Goal: Transaction & Acquisition: Subscribe to service/newsletter

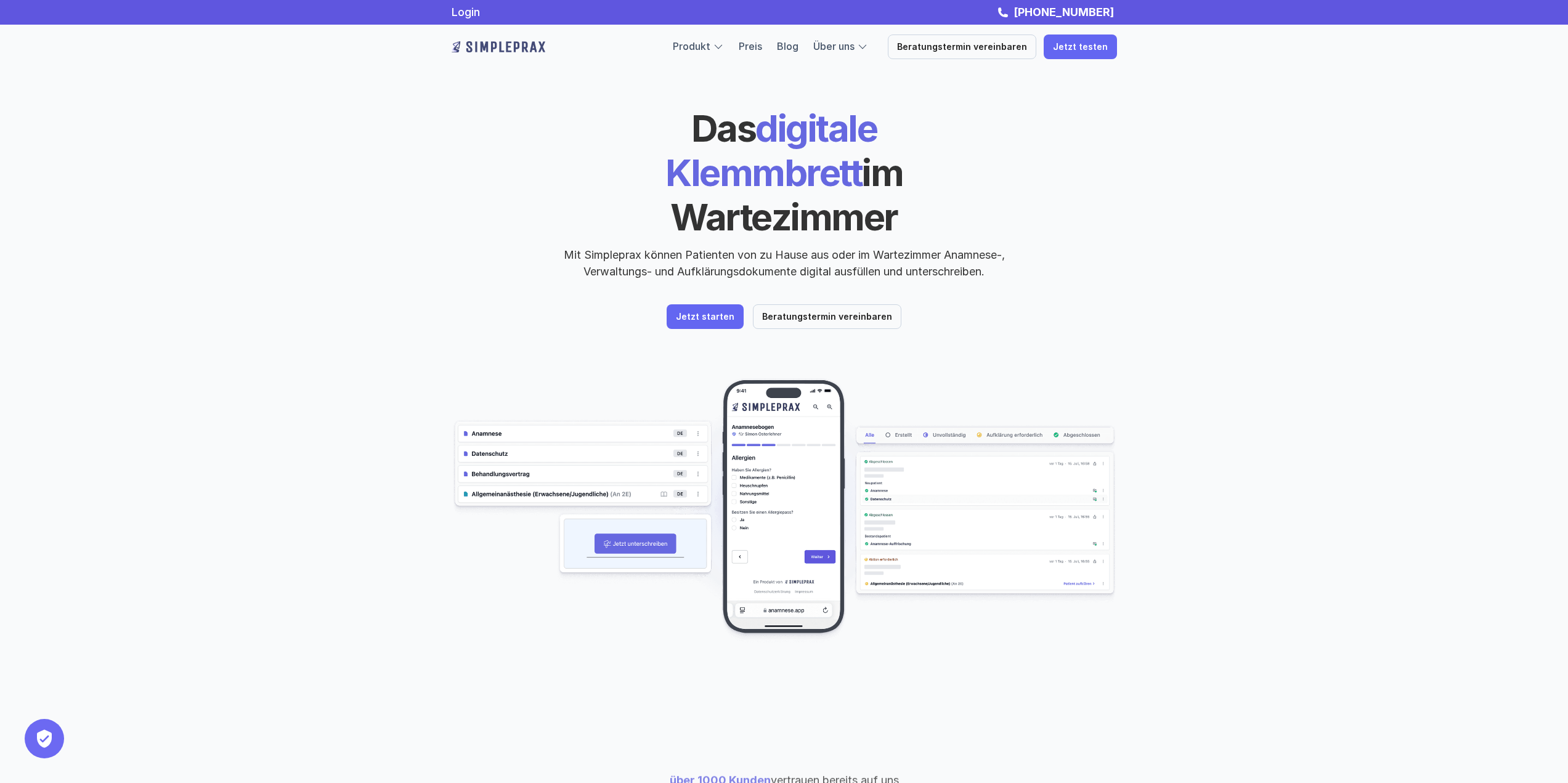
click at [760, 56] on div "Produkt Preis Blog Über uns Beratungstermin vereinbaren Jetzt testen" at bounding box center [895, 46] width 444 height 24
click at [760, 46] on link "Preis" at bounding box center [750, 46] width 24 height 13
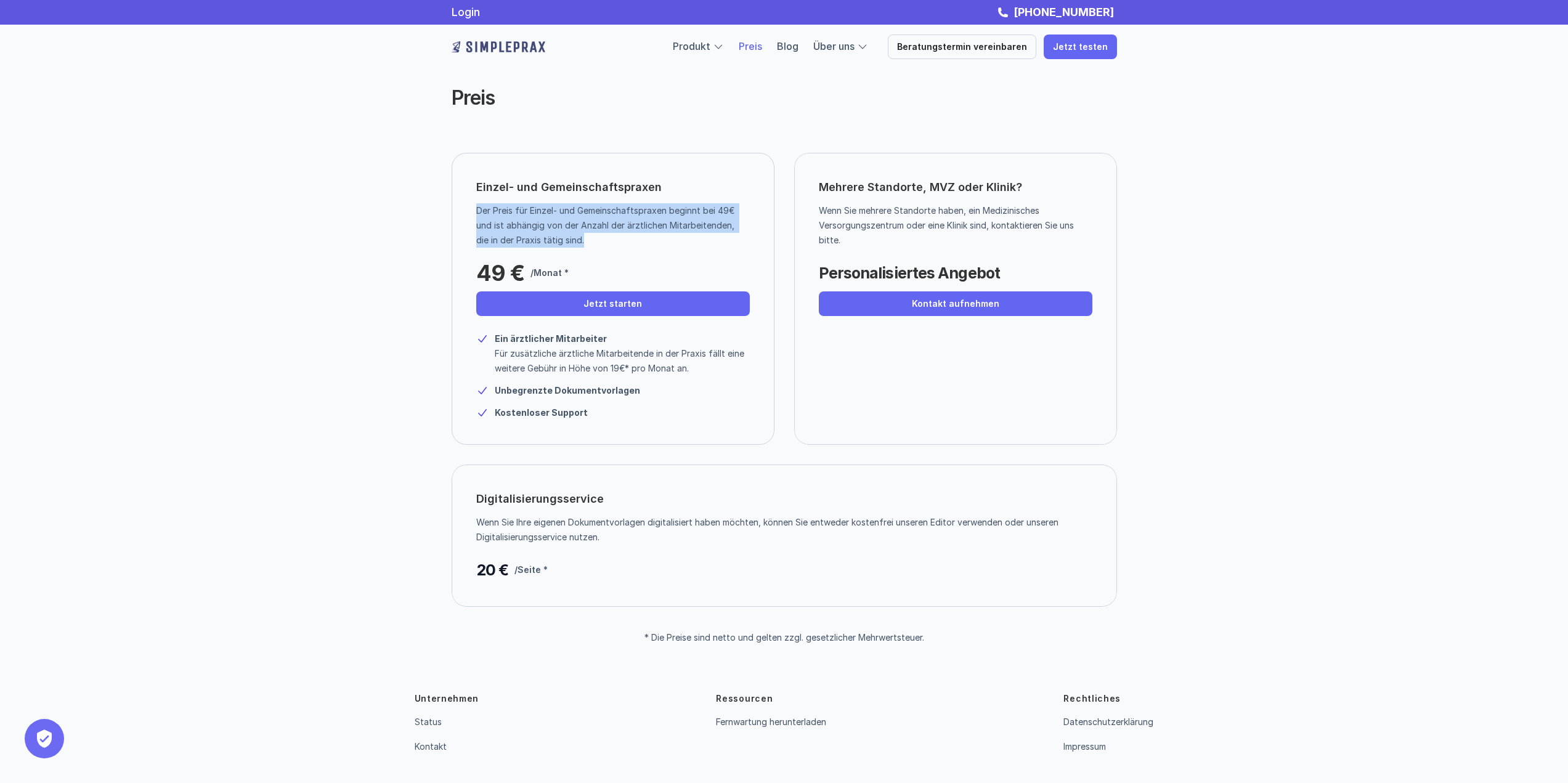
drag, startPoint x: 476, startPoint y: 207, endPoint x: 608, endPoint y: 241, distance: 136.3
click at [608, 241] on p "Der Preis für Einzel- und Gemeinschaftspraxen beginnt bei 49€ und ist abhängig …" at bounding box center [608, 225] width 264 height 45
click at [605, 241] on p "Der Preis für Einzel- und Gemeinschaftspraxen beginnt bei 49€ und ist abhängig …" at bounding box center [608, 225] width 264 height 45
drag, startPoint x: 607, startPoint y: 245, endPoint x: 475, endPoint y: 204, distance: 138.2
click at [476, 204] on p "Der Preis für Einzel- und Gemeinschaftspraxen beginnt bei 49€ und ist abhängig …" at bounding box center [608, 225] width 264 height 45
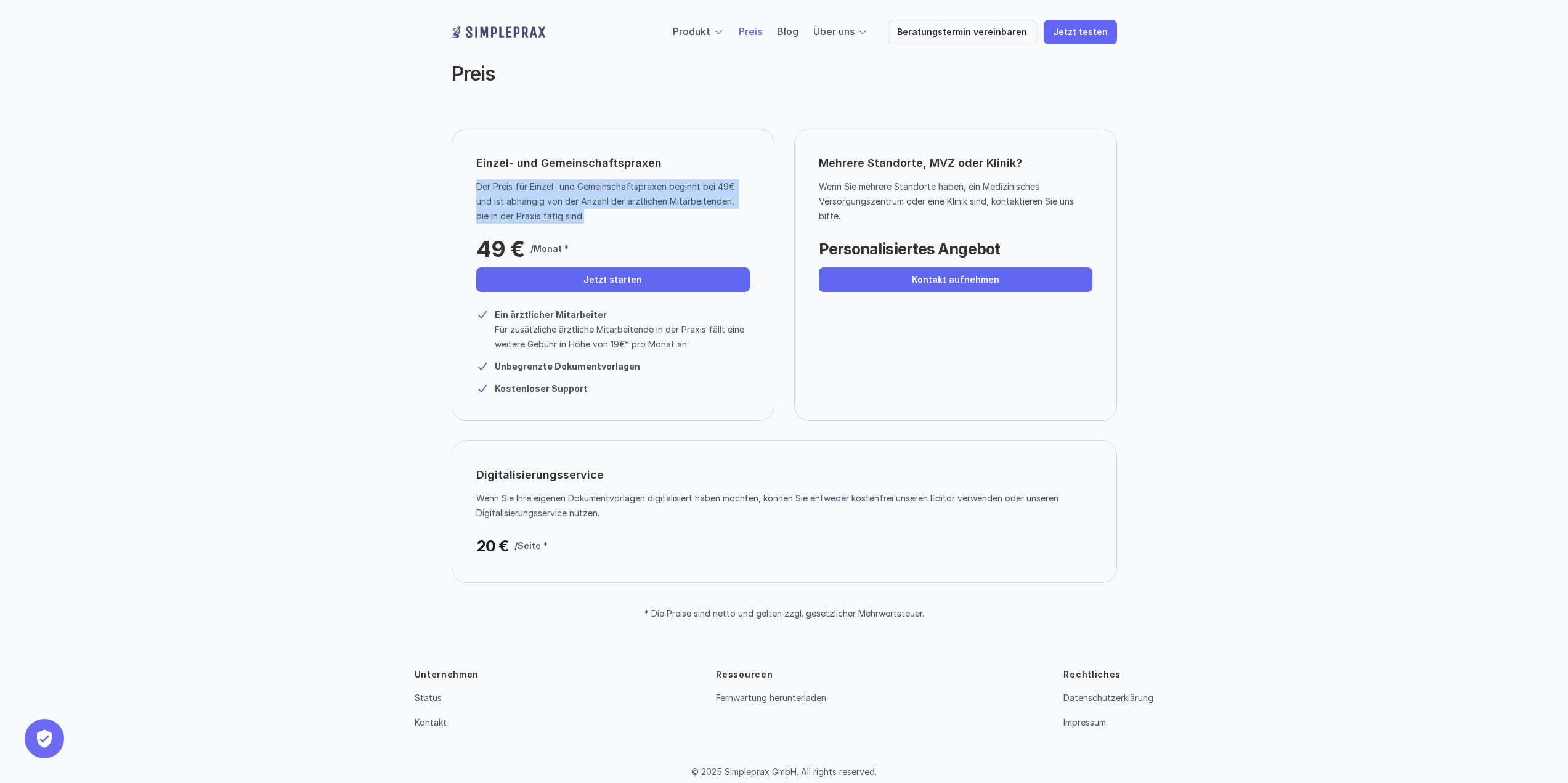
scroll to position [37, 0]
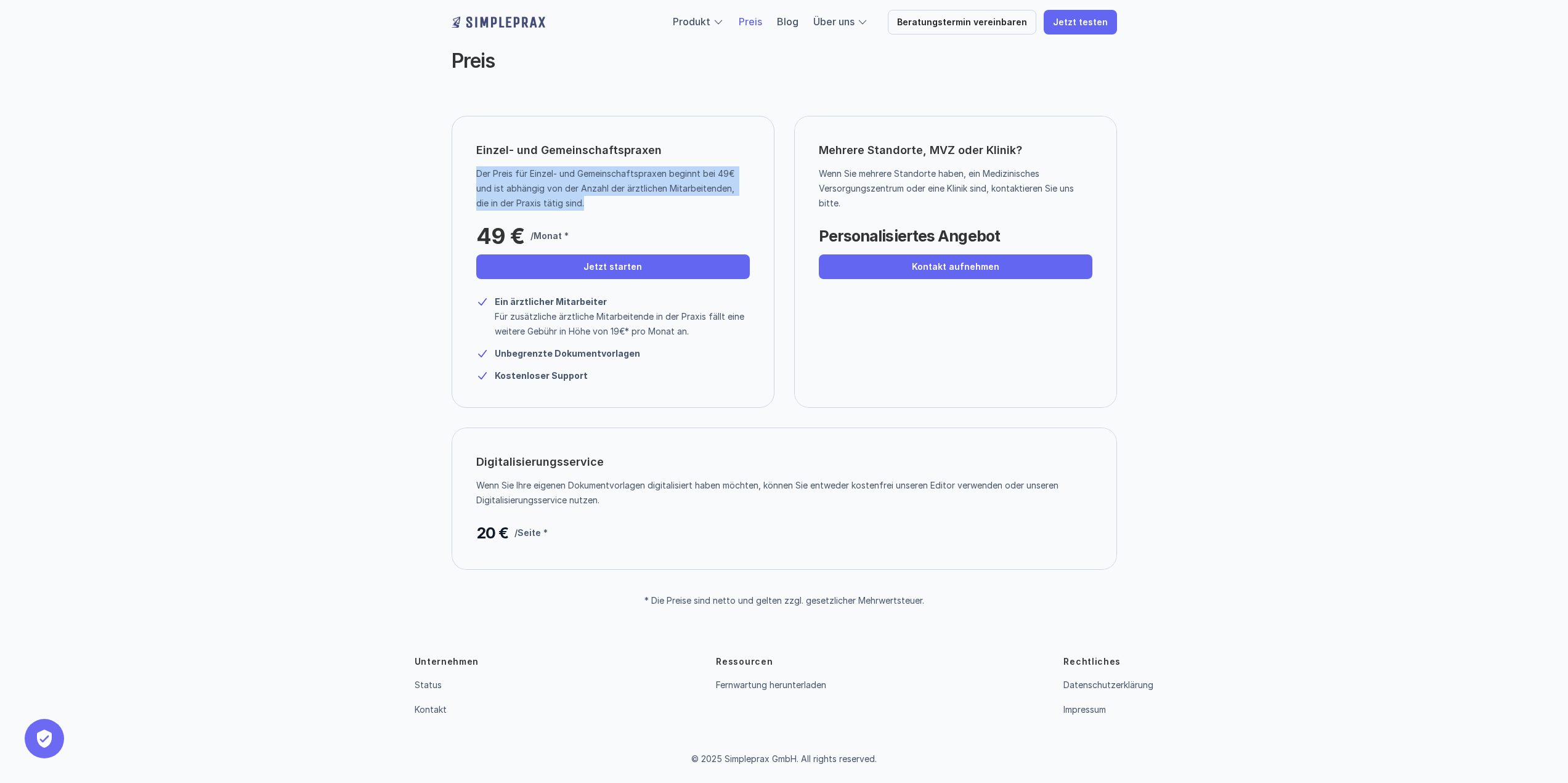
click at [557, 190] on p "Der Preis für Einzel- und Gemeinschaftspraxen beginnt bei 49€ und ist abhängig …" at bounding box center [608, 188] width 264 height 45
drag, startPoint x: 420, startPoint y: 215, endPoint x: 426, endPoint y: 216, distance: 6.1
click at [420, 215] on div "Einzel- und Gemeinschaftspraxen Der Preis für Einzel- und Gemeinschaftspraxen b…" at bounding box center [784, 352] width 739 height 474
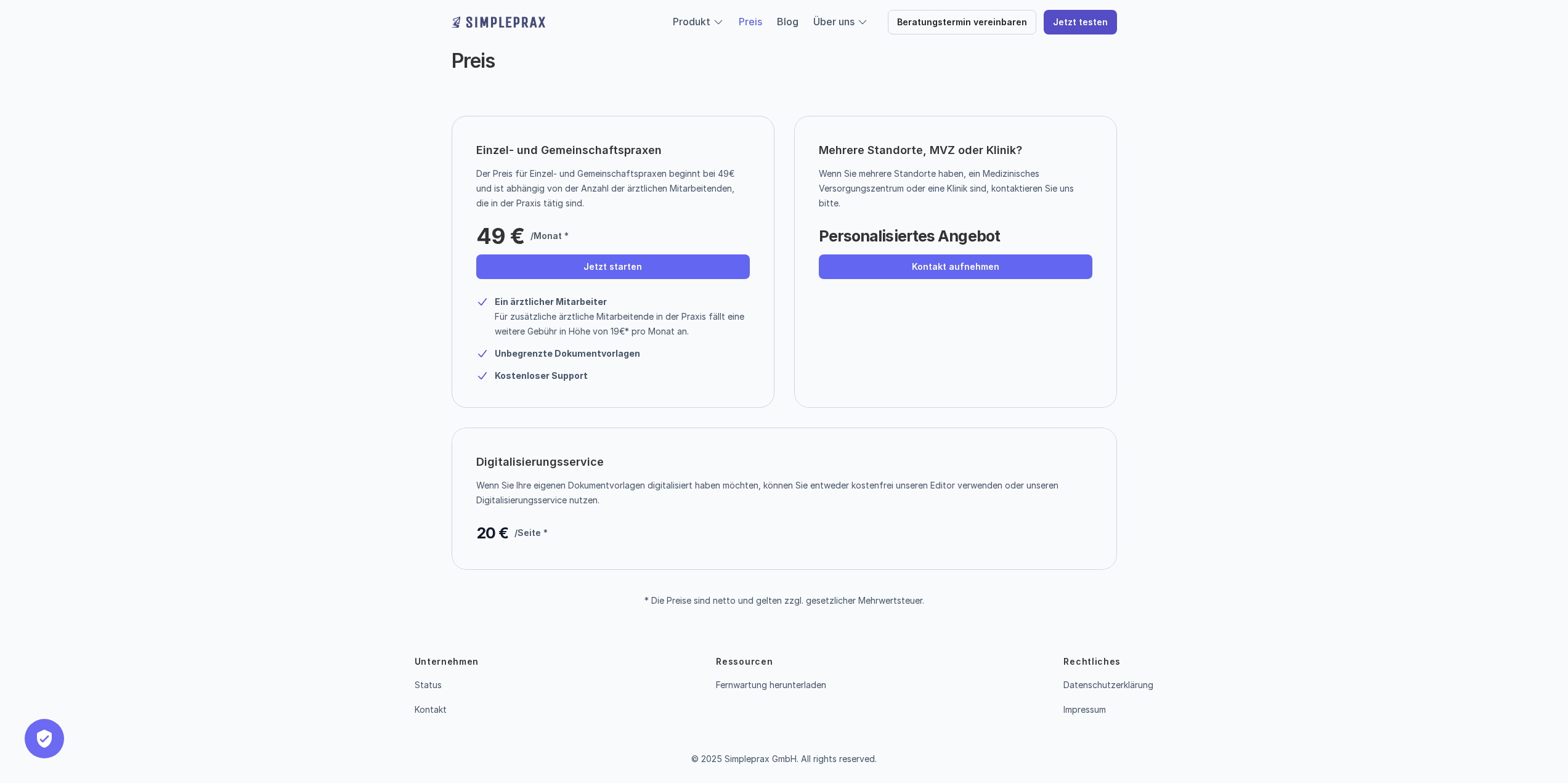
click at [1097, 19] on p "Jetzt testen" at bounding box center [1080, 23] width 55 height 10
